Goal: Check status

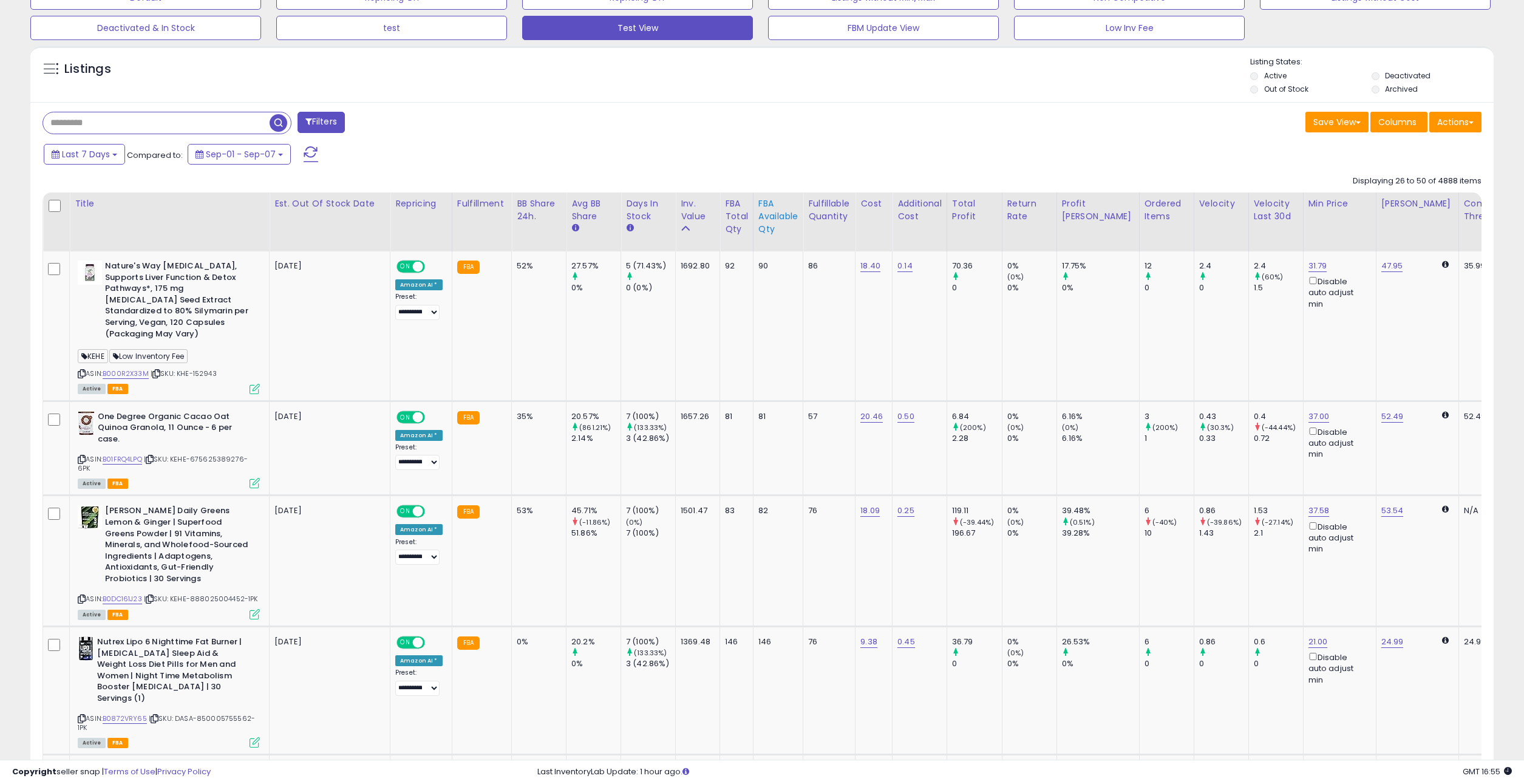
scroll to position [271, 0]
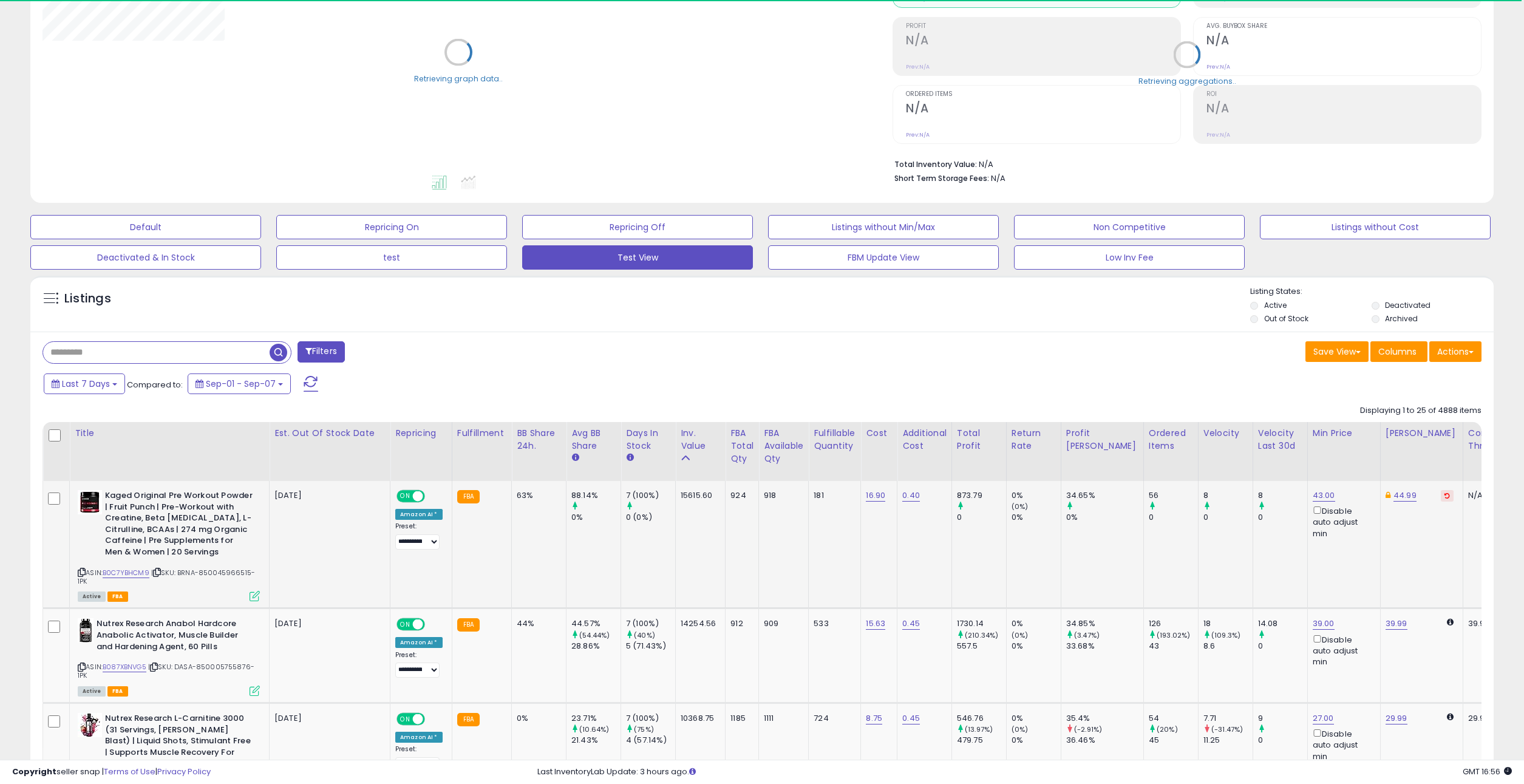
scroll to position [257, 0]
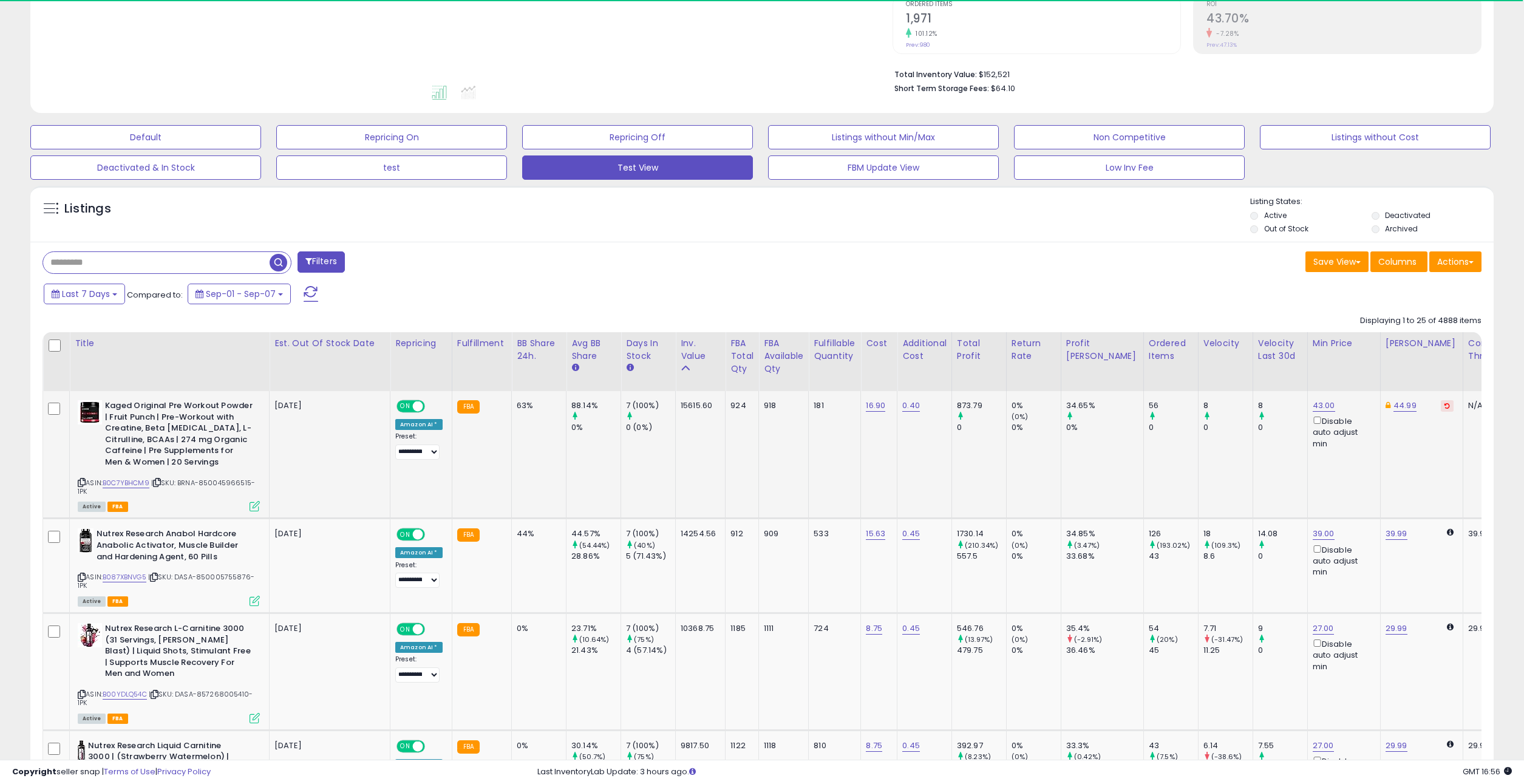
click at [689, 400] on div "15615.60" at bounding box center [698, 405] width 35 height 11
click at [701, 418] on td "15615.60" at bounding box center [701, 455] width 49 height 127
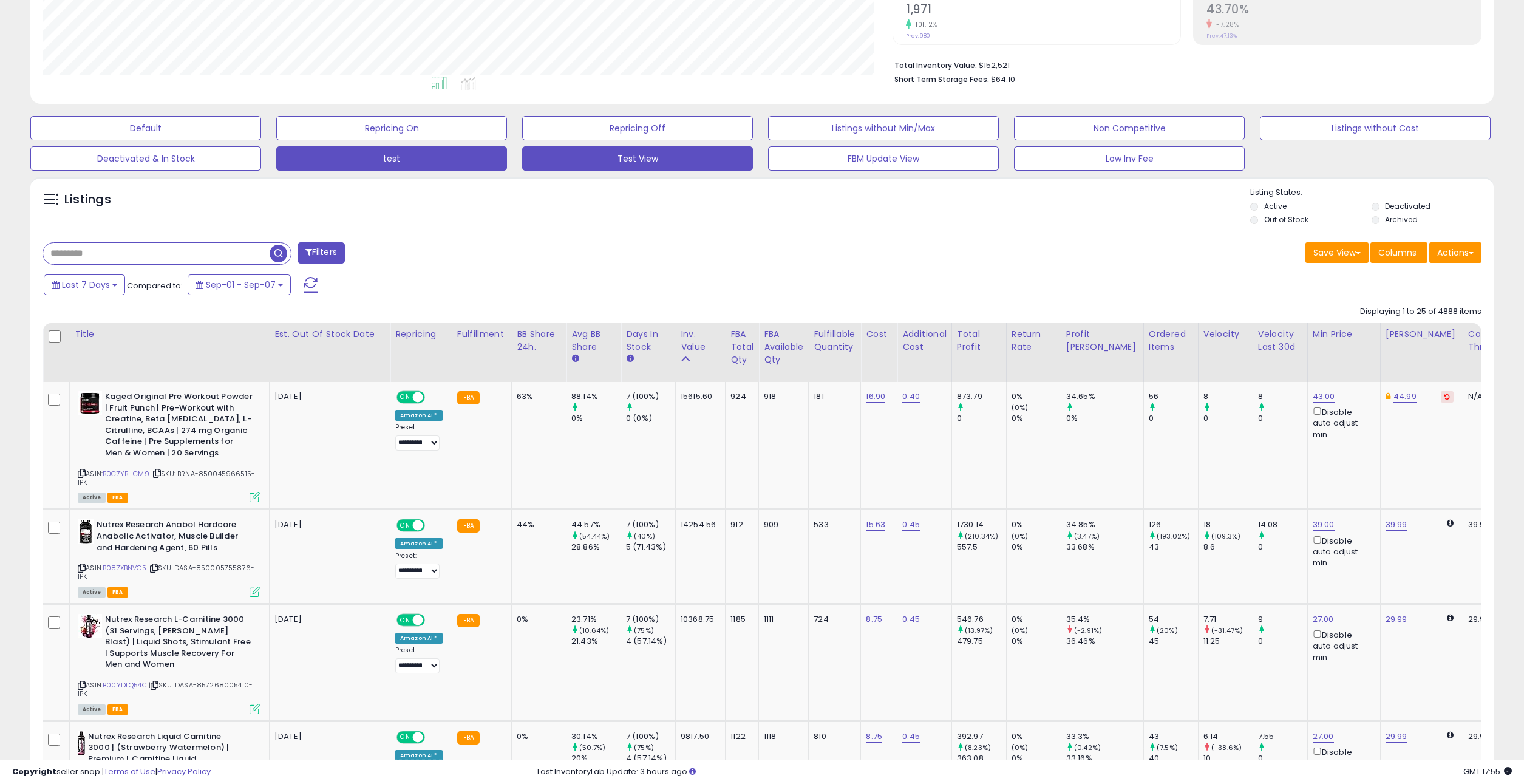
scroll to position [284, 0]
